Goal: Task Accomplishment & Management: Use online tool/utility

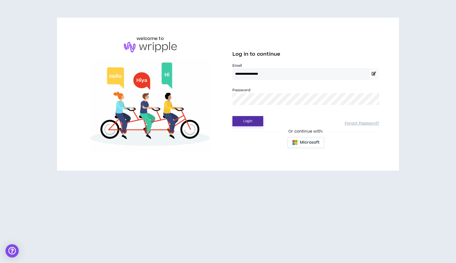
click at [242, 125] on button "Login" at bounding box center [248, 121] width 31 height 10
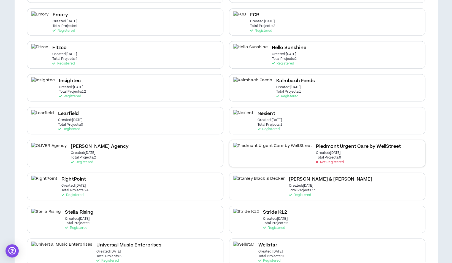
scroll to position [238, 0]
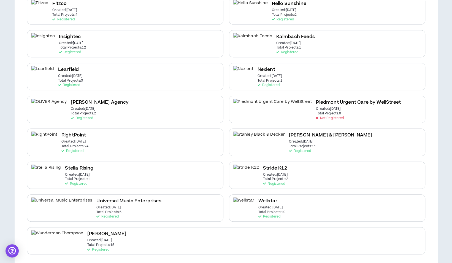
click at [127, 168] on div "Stella Rising Created: Sep 15 2025 Total Projects: 1 Registered" at bounding box center [125, 174] width 196 height 27
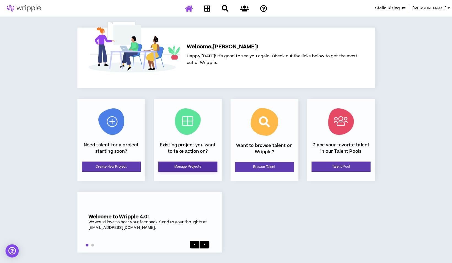
click at [194, 168] on link "Manage Projects" at bounding box center [187, 166] width 59 height 10
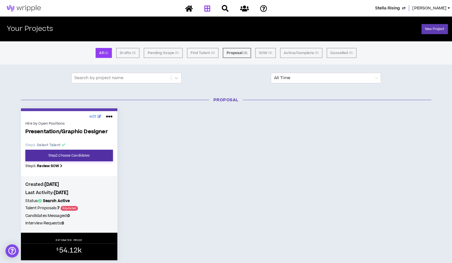
click at [80, 158] on link "Step 2 . Choose Candidates" at bounding box center [69, 156] width 88 height 12
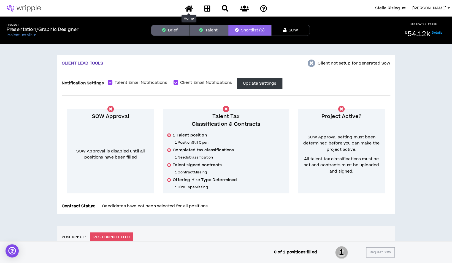
click at [186, 6] on icon at bounding box center [189, 8] width 8 height 7
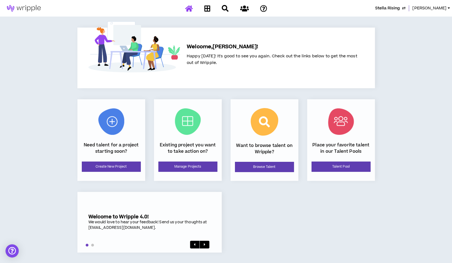
click at [400, 7] on span "Stella Rising" at bounding box center [387, 8] width 25 height 6
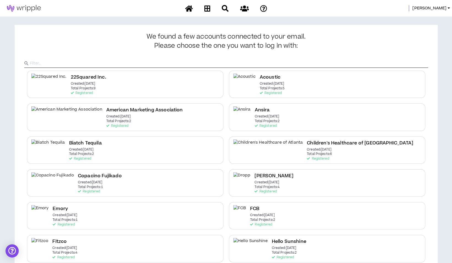
click at [156, 179] on div "Copacino Fujikado Created: [DATE] Total Projects: 1 Registered" at bounding box center [125, 182] width 196 height 27
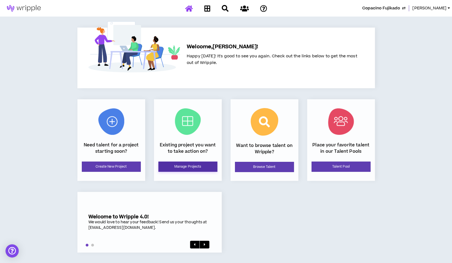
click at [177, 169] on link "Manage Projects" at bounding box center [187, 166] width 59 height 10
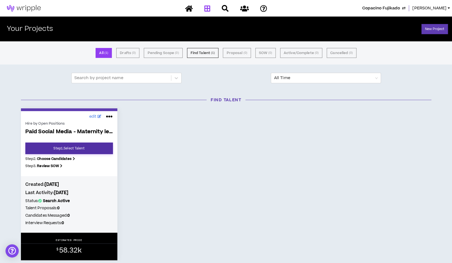
click at [94, 148] on link "Step 1 . Select Talent" at bounding box center [69, 148] width 88 height 12
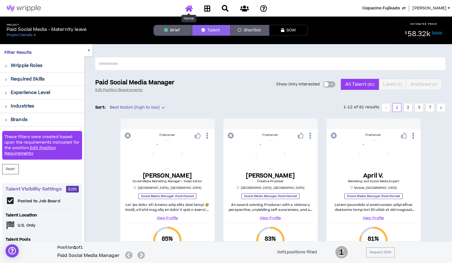
click at [188, 6] on icon at bounding box center [189, 8] width 8 height 7
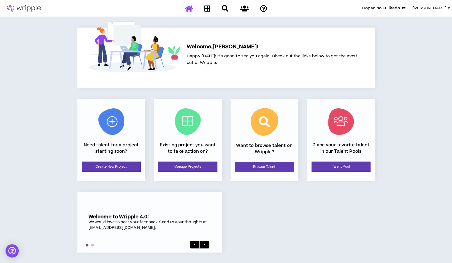
click at [442, 7] on span "[PERSON_NAME]" at bounding box center [429, 8] width 34 height 6
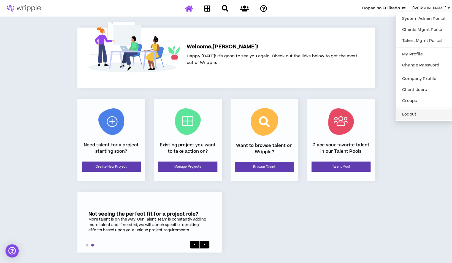
click at [411, 116] on button "Logout" at bounding box center [424, 114] width 50 height 8
